Goal: Information Seeking & Learning: Learn about a topic

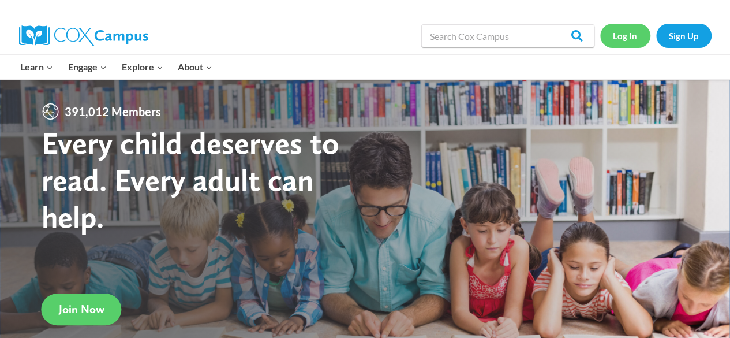
click at [616, 38] on link "Log In" at bounding box center [625, 36] width 50 height 24
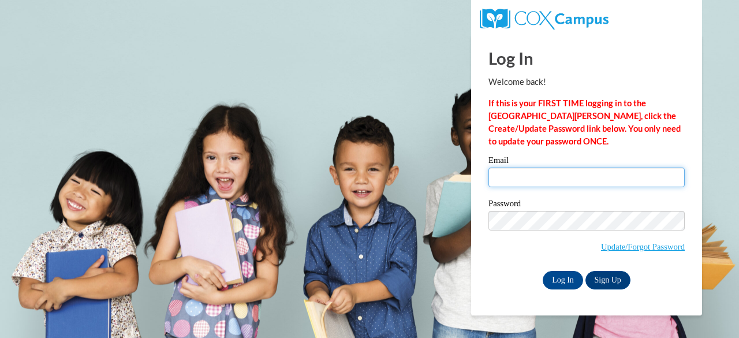
click at [514, 176] on input "Email" at bounding box center [586, 177] width 196 height 20
type input "zbuari@students.kennesaw.edu"
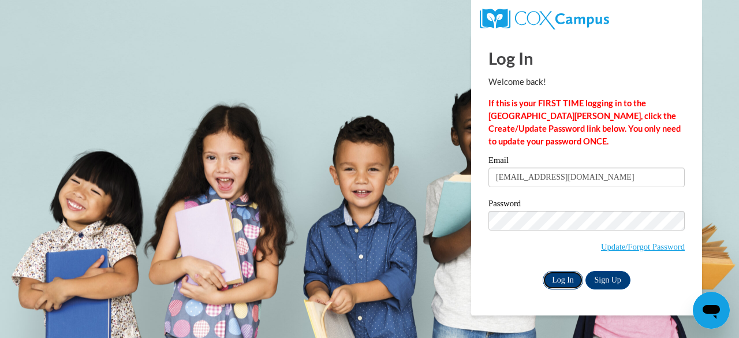
click at [566, 278] on input "Log In" at bounding box center [563, 280] width 40 height 18
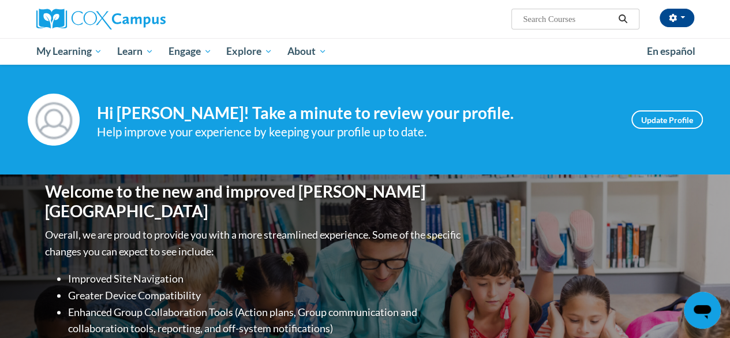
click at [592, 23] on input "Search..." at bounding box center [568, 19] width 92 height 14
type input "data-driven instruction"
